Goal: Transaction & Acquisition: Purchase product/service

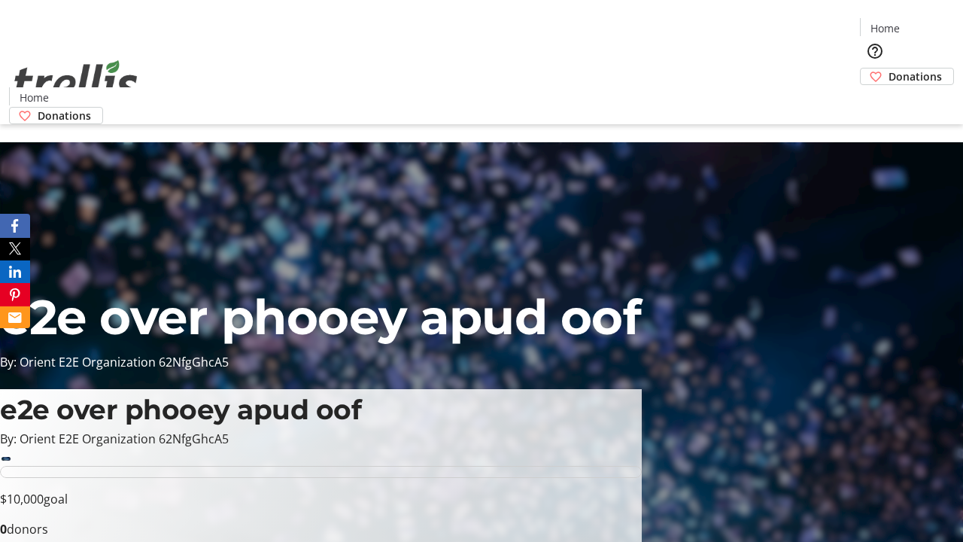
click at [888, 68] on span "Donations" at bounding box center [914, 76] width 53 height 16
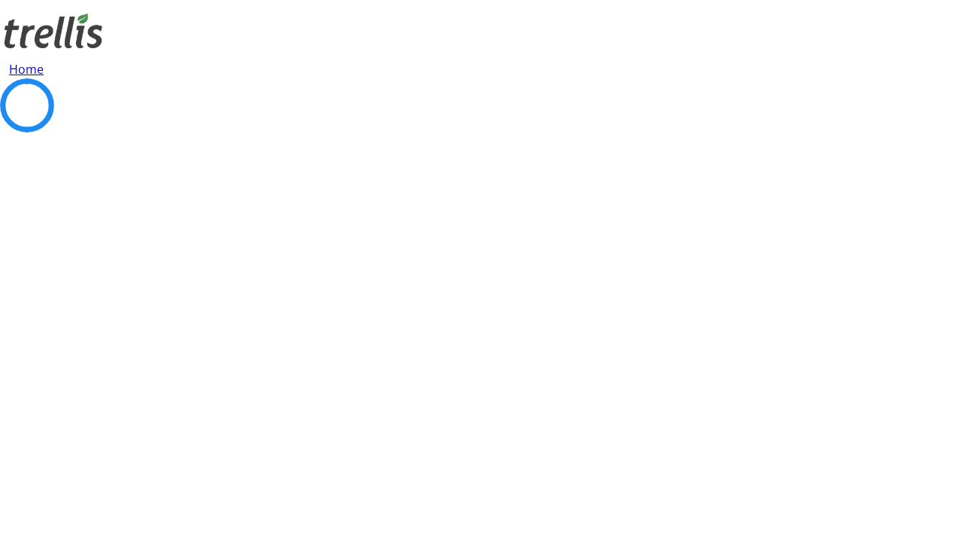
select select "CA"
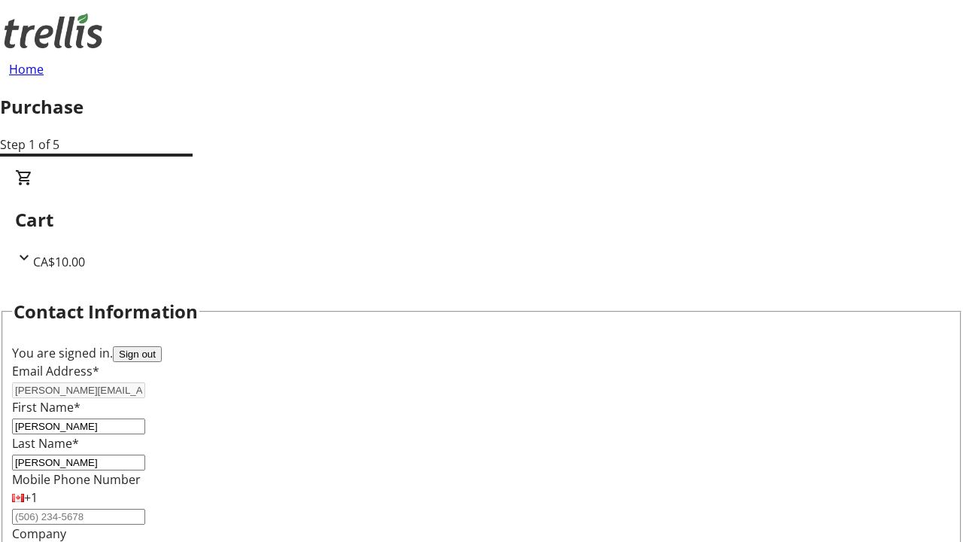
type input "[STREET_ADDRESS][PERSON_NAME]"
type input "Kelowna"
select select "BC"
type input "Kelowna"
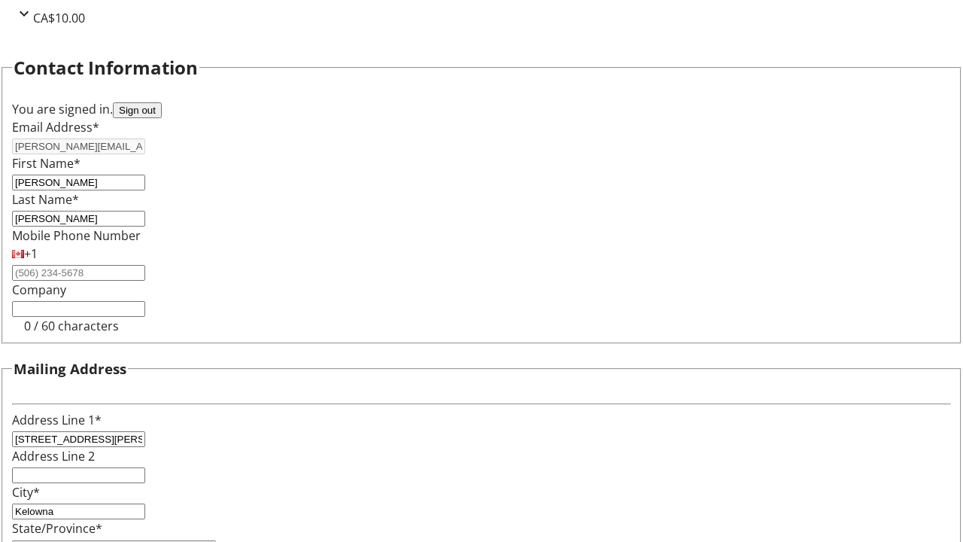
type input "V1Y 0C2"
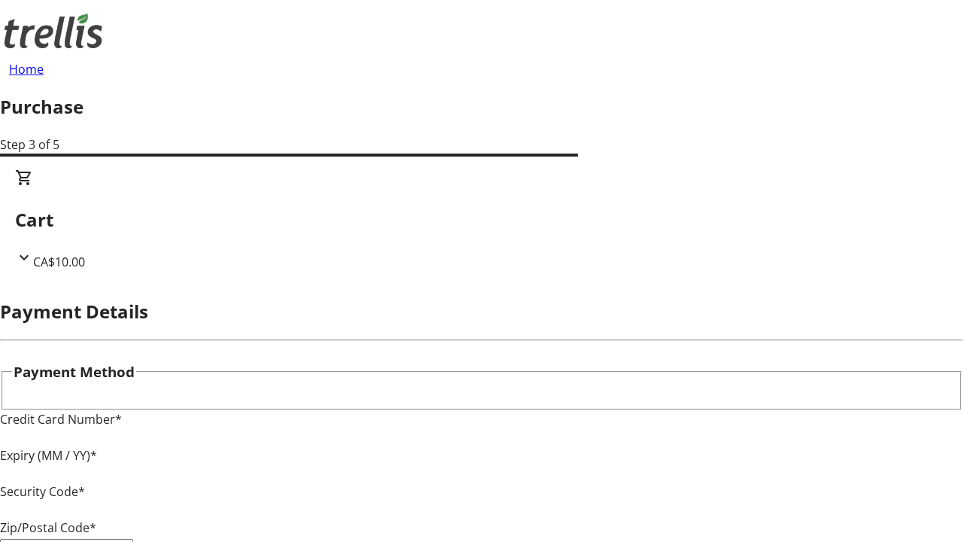
type input "V1Y 0C2"
